Goal: Entertainment & Leisure: Consume media (video, audio)

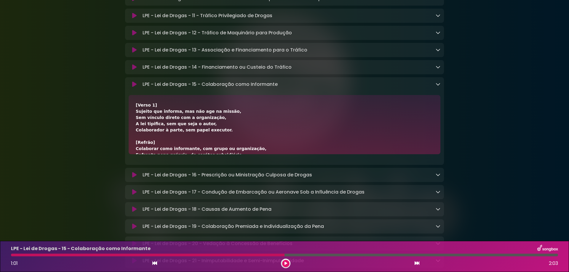
scroll to position [39, 0]
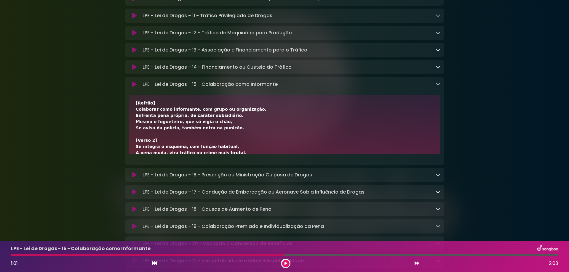
click at [419, 265] on icon at bounding box center [417, 263] width 5 height 5
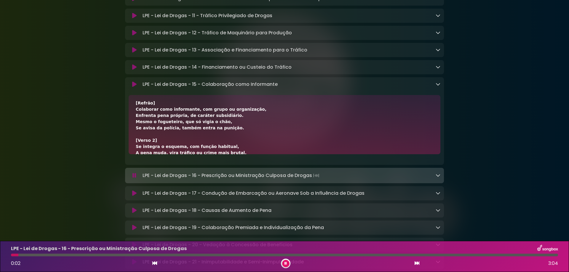
click at [437, 87] on icon at bounding box center [438, 84] width 5 height 5
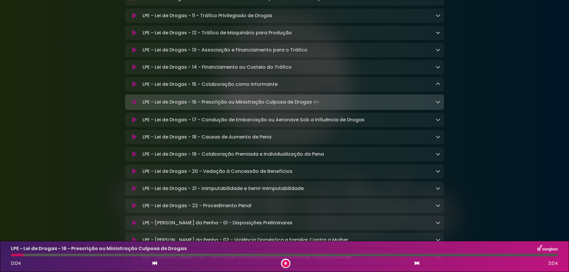
click at [417, 264] on icon at bounding box center [417, 263] width 5 height 5
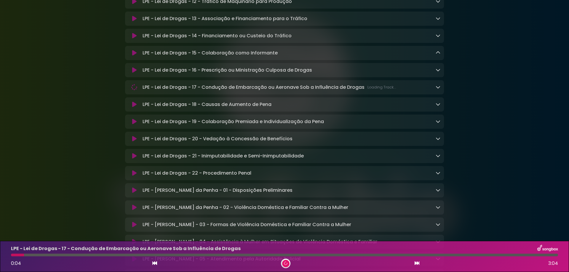
scroll to position [1700, 0]
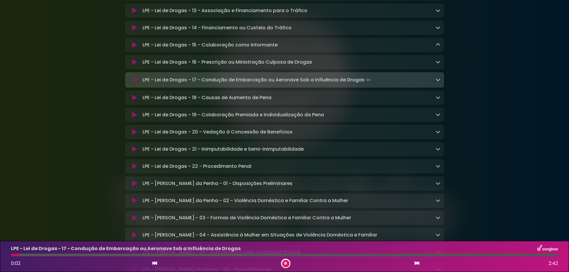
click at [417, 262] on icon at bounding box center [417, 263] width 5 height 5
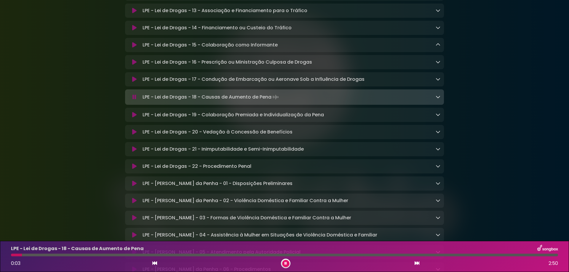
click at [417, 262] on icon at bounding box center [417, 263] width 5 height 5
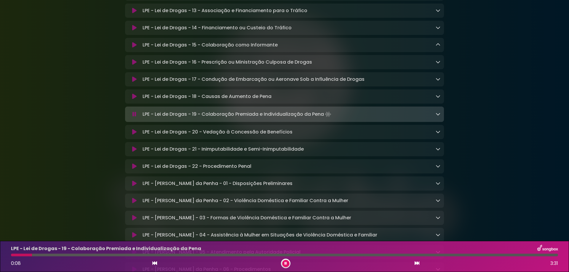
click at [417, 262] on icon at bounding box center [417, 263] width 5 height 5
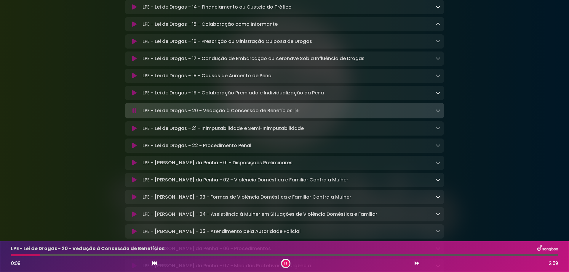
scroll to position [1739, 0]
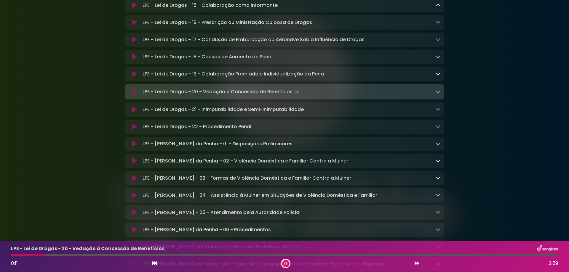
click at [421, 263] on div "0:11 2:59" at bounding box center [284, 263] width 554 height 9
click at [418, 263] on icon at bounding box center [417, 263] width 5 height 5
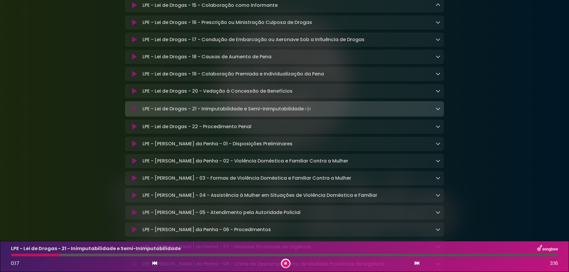
click at [412, 264] on div "0:17 3:16" at bounding box center [284, 263] width 554 height 9
click at [417, 264] on icon at bounding box center [417, 263] width 5 height 5
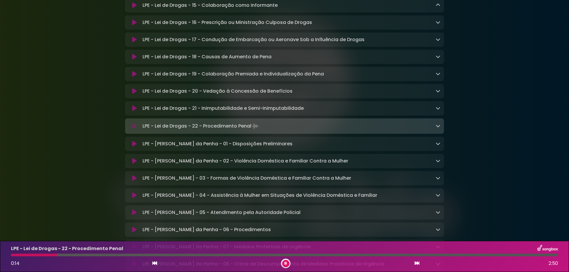
click at [419, 264] on icon at bounding box center [417, 263] width 5 height 5
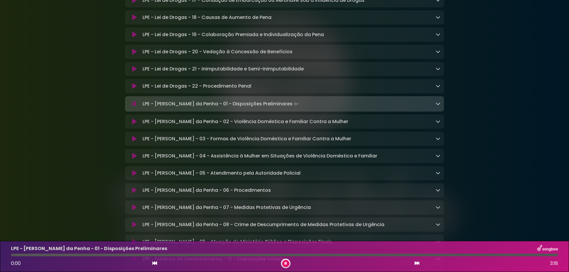
scroll to position [1818, 0]
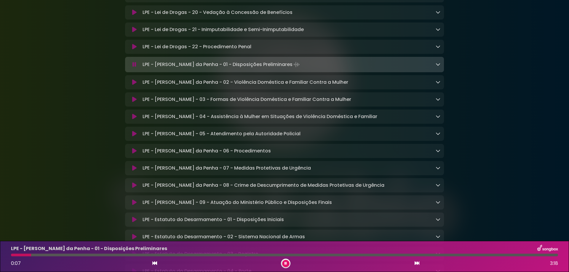
click at [416, 264] on icon at bounding box center [417, 263] width 5 height 5
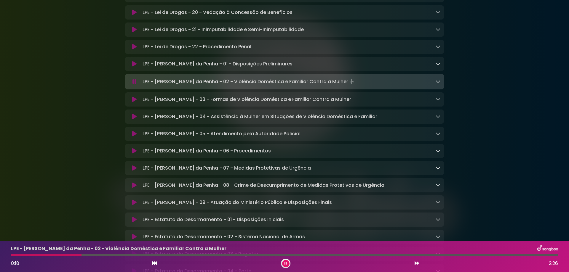
click at [416, 264] on icon at bounding box center [417, 263] width 5 height 5
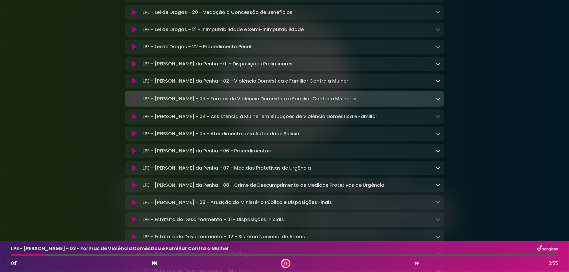
click at [437, 101] on icon at bounding box center [438, 98] width 5 height 5
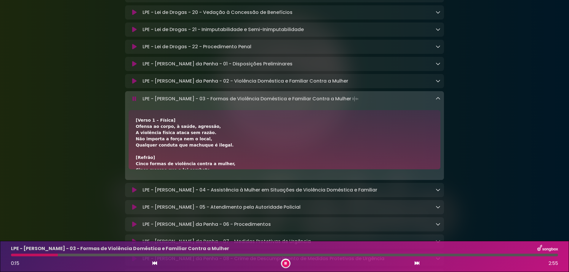
drag, startPoint x: 142, startPoint y: 130, endPoint x: 363, endPoint y: 135, distance: 221.2
click at [363, 135] on div "LPE - [PERSON_NAME] da Penha - 03 - Formas de Violência Doméstica e Familiar Co…" at bounding box center [284, 135] width 319 height 89
click at [417, 261] on icon at bounding box center [417, 263] width 5 height 5
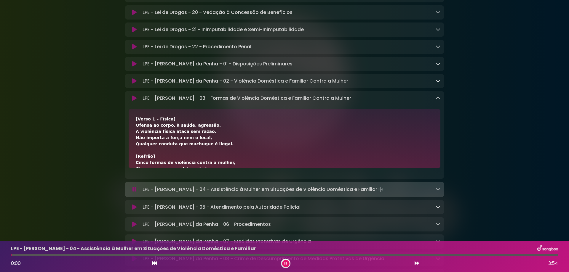
click at [438, 100] on icon at bounding box center [438, 98] width 5 height 5
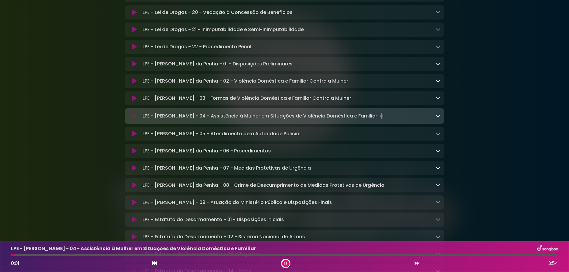
click at [416, 262] on icon at bounding box center [417, 263] width 5 height 5
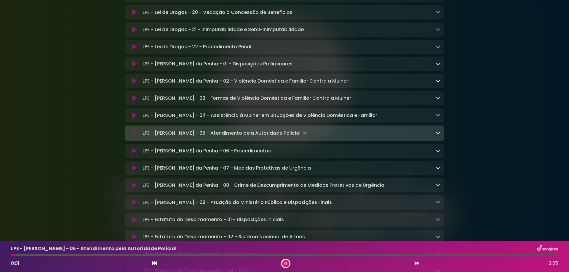
click at [416, 262] on icon at bounding box center [417, 263] width 5 height 5
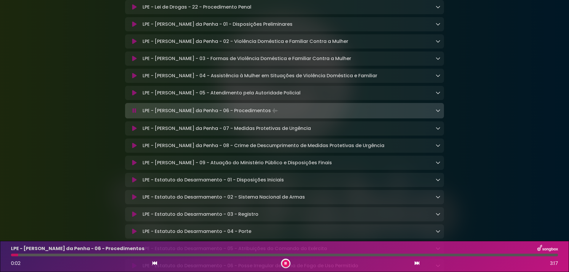
scroll to position [1897, 0]
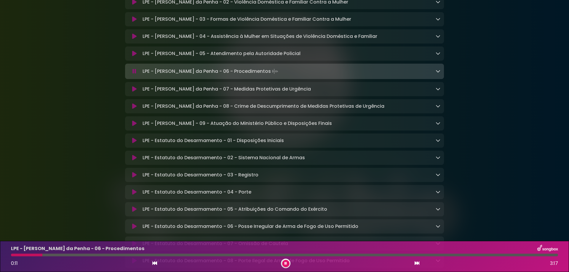
click at [417, 263] on icon at bounding box center [417, 263] width 5 height 5
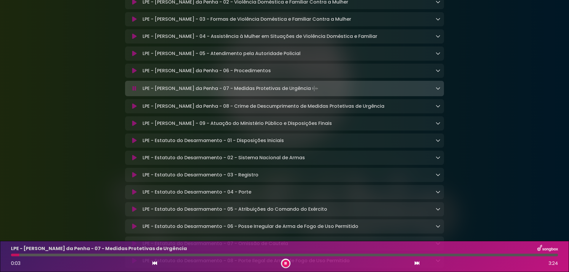
click at [417, 263] on icon at bounding box center [417, 263] width 5 height 5
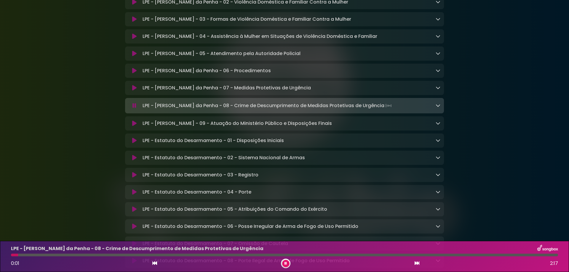
click at [417, 263] on icon at bounding box center [417, 263] width 5 height 5
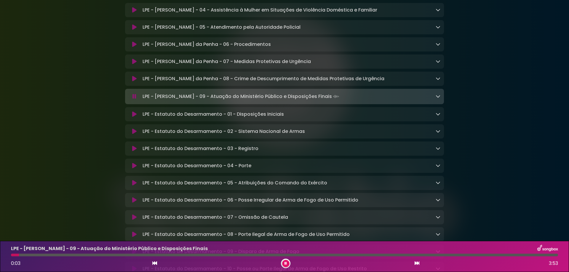
scroll to position [1937, 0]
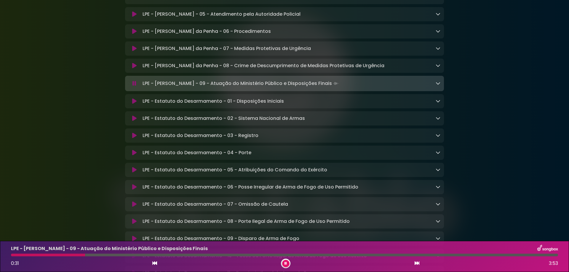
click at [416, 262] on icon at bounding box center [417, 263] width 5 height 5
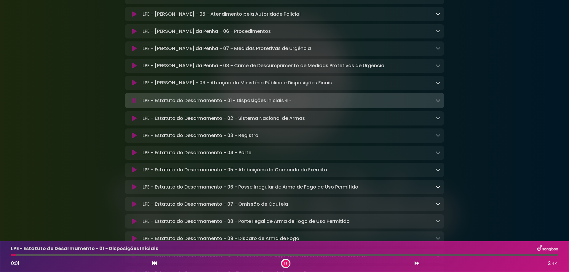
click at [416, 262] on icon at bounding box center [417, 263] width 5 height 5
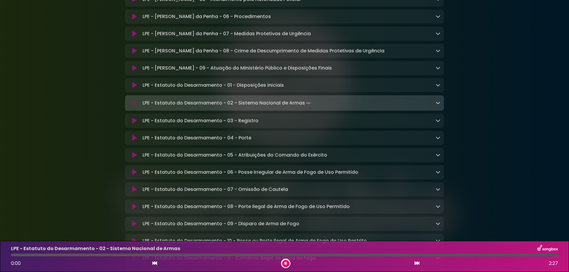
scroll to position [1976, 0]
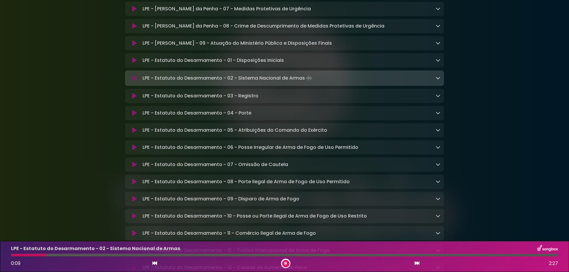
drag, startPoint x: 44, startPoint y: 256, endPoint x: 0, endPoint y: 256, distance: 43.6
click at [0, 256] on div "LPE - Estatuto do Desarmamento - 02 - Sistema Nacional de Armas 0:09 2:27" at bounding box center [284, 256] width 569 height 31
click at [282, 262] on div at bounding box center [285, 263] width 9 height 9
click at [286, 264] on icon at bounding box center [286, 264] width 3 height 4
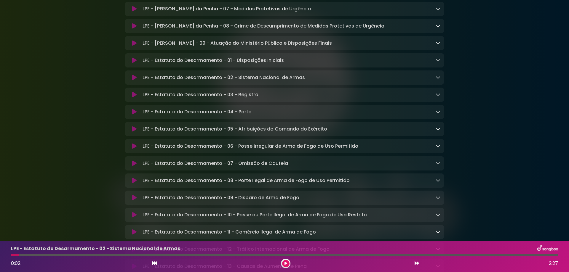
drag, startPoint x: 15, startPoint y: 256, endPoint x: 0, endPoint y: 256, distance: 14.5
click at [0, 256] on div "LPE - Estatuto do Desarmamento - 02 - Sistema Nacional de Armas 0:02 2:27" at bounding box center [284, 256] width 569 height 31
click at [14, 257] on div "LPE - Estatuto do Desarmamento - 02 - Sistema Nacional de Armas 0:02 2:27" at bounding box center [284, 256] width 554 height 23
click at [14, 255] on div at bounding box center [15, 255] width 8 height 3
drag, startPoint x: 12, startPoint y: 255, endPoint x: 7, endPoint y: 254, distance: 4.5
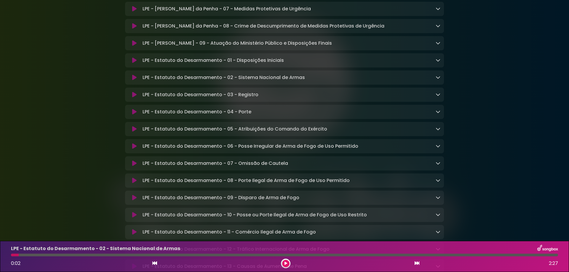
click at [7, 254] on div at bounding box center [284, 255] width 554 height 3
click at [12, 254] on div at bounding box center [15, 255] width 8 height 3
drag, startPoint x: 16, startPoint y: 255, endPoint x: 4, endPoint y: 256, distance: 12.8
click at [4, 256] on div "LPE - Estatuto do Desarmamento - 02 - Sistema Nacional de Armas 0:02 2:27" at bounding box center [284, 256] width 569 height 31
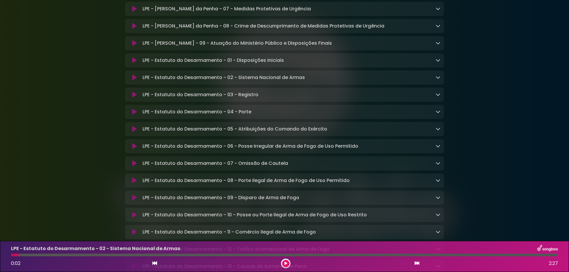
click at [286, 264] on icon at bounding box center [286, 264] width 3 height 4
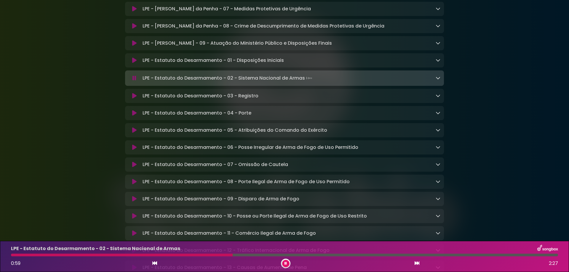
click at [134, 81] on icon at bounding box center [135, 78] width 4 height 6
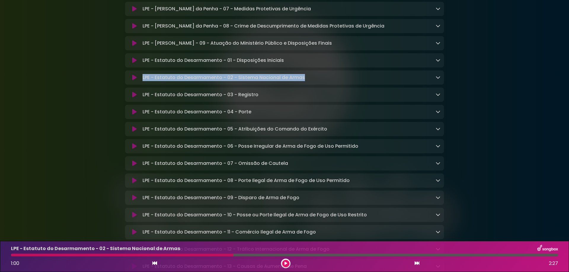
drag, startPoint x: 143, startPoint y: 109, endPoint x: 340, endPoint y: 110, distance: 197.1
click at [340, 81] on div "LPE - Estatuto do Desarmamento - 02 - Sistema Nacional de Armas Loading Track..." at bounding box center [290, 77] width 300 height 7
copy p "LPE - Estatuto do Desarmamento - 02 - Sistema Nacional de Armas"
